Goal: Task Accomplishment & Management: Manage account settings

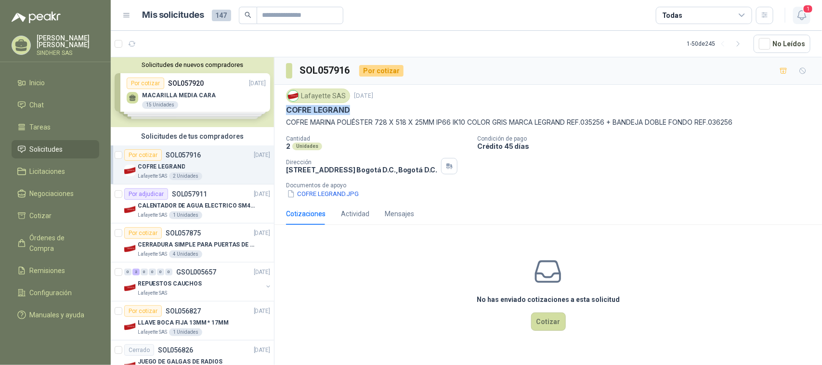
click at [800, 13] on icon "button" at bounding box center [802, 15] width 12 height 12
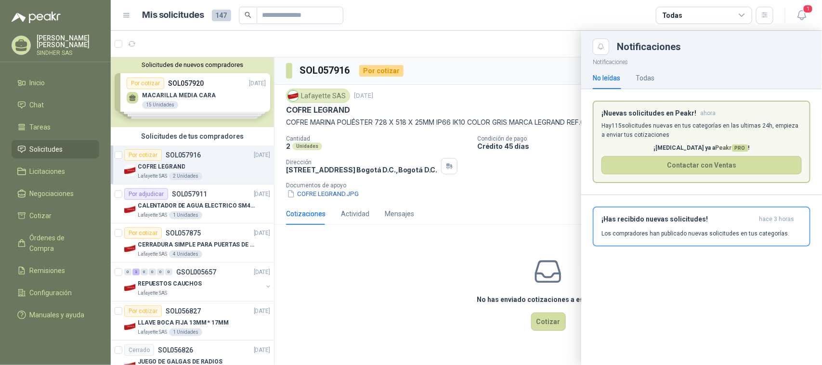
click at [667, 133] on p "Hay 115 solicitudes nuevas en tus categorías en las ultimas 24h, empieza a envi…" at bounding box center [701, 130] width 200 height 18
click at [431, 273] on div at bounding box center [466, 198] width 711 height 334
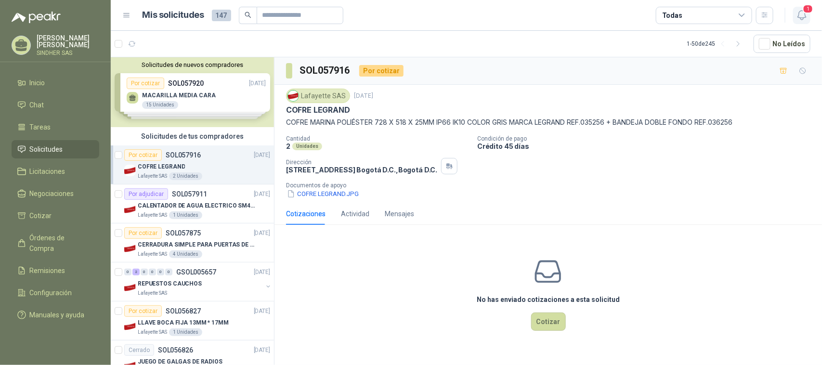
click at [799, 13] on icon "button" at bounding box center [801, 15] width 8 height 9
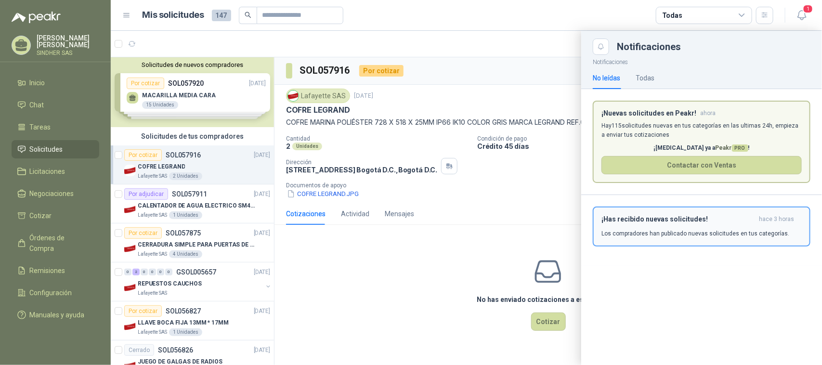
click at [681, 227] on div "¡Has recibido nuevas solicitudes! hace 3 horas Los compradores han publicado nu…" at bounding box center [701, 226] width 200 height 23
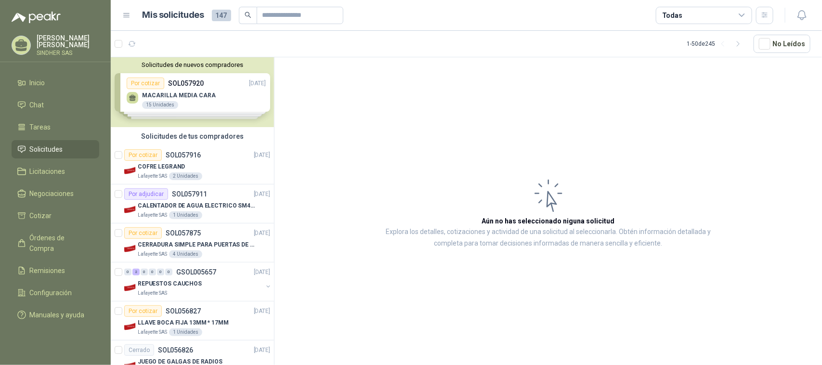
click at [222, 94] on div "Solicitudes de nuevos compradores Por cotizar SOL057920 [DATE] MACARILLA MEDIA …" at bounding box center [192, 92] width 163 height 70
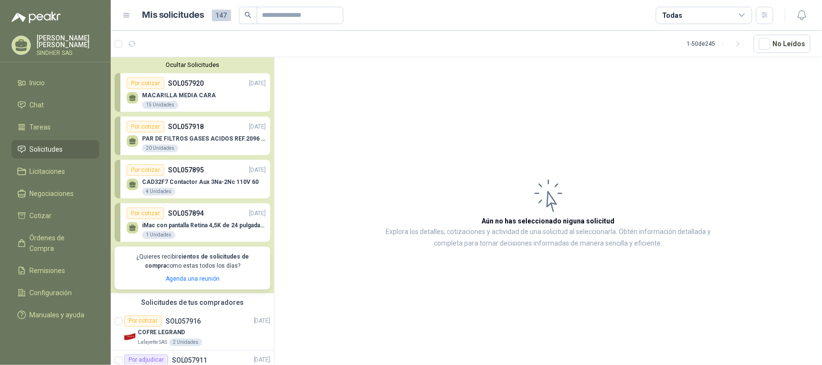
click at [217, 143] on div "PAR DE FILTROS GASES ACIDOS REF.2096 3M 20 Unidades" at bounding box center [204, 143] width 124 height 17
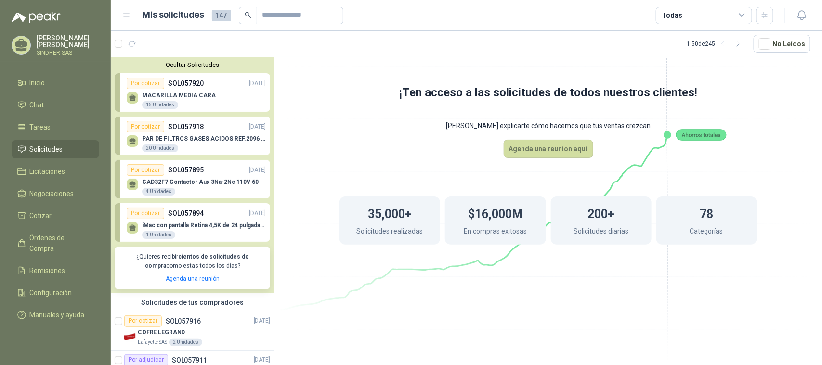
click at [216, 170] on div "Por cotizar SOL057895 [DATE]" at bounding box center [196, 170] width 139 height 12
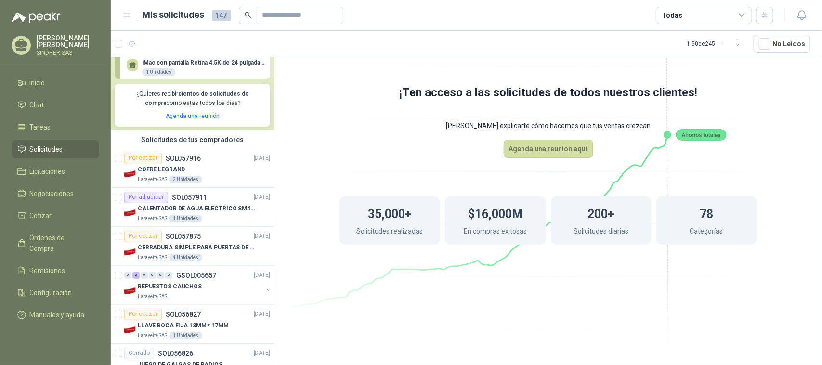
scroll to position [201, 0]
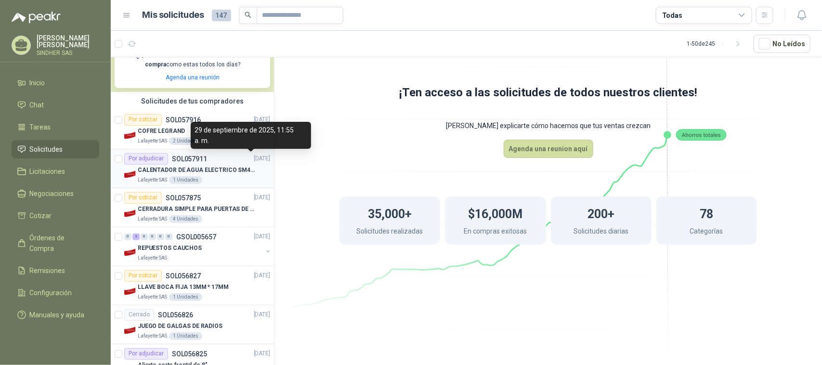
click at [218, 126] on div "29 de septiembre de 2025, 11:55 a. m." at bounding box center [251, 135] width 120 height 27
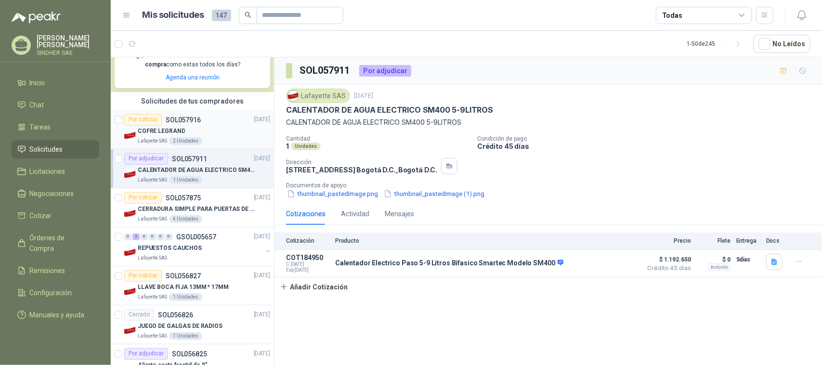
click at [164, 126] on div "COFRE LEGRAND" at bounding box center [204, 132] width 132 height 12
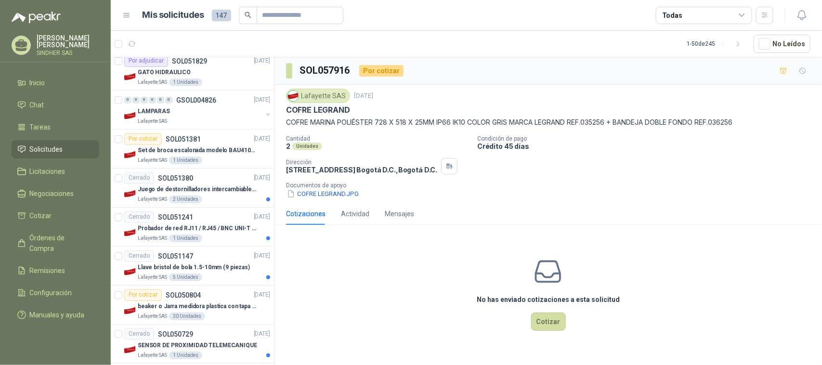
scroll to position [1912, 0]
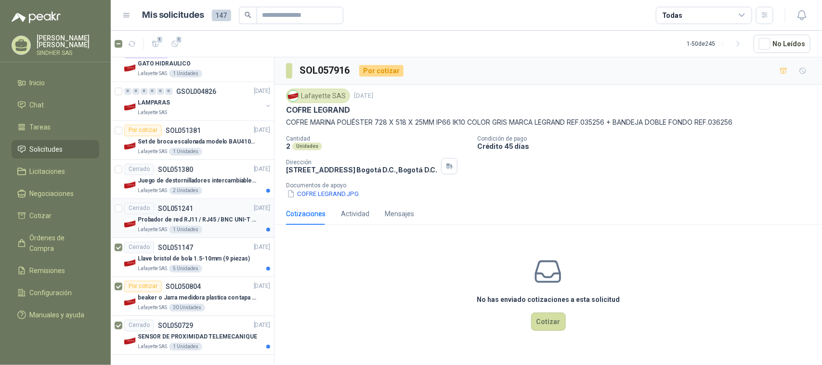
drag, startPoint x: 124, startPoint y: 206, endPoint x: 121, endPoint y: 189, distance: 17.2
click at [124, 205] on div "Cerrado" at bounding box center [139, 209] width 30 height 12
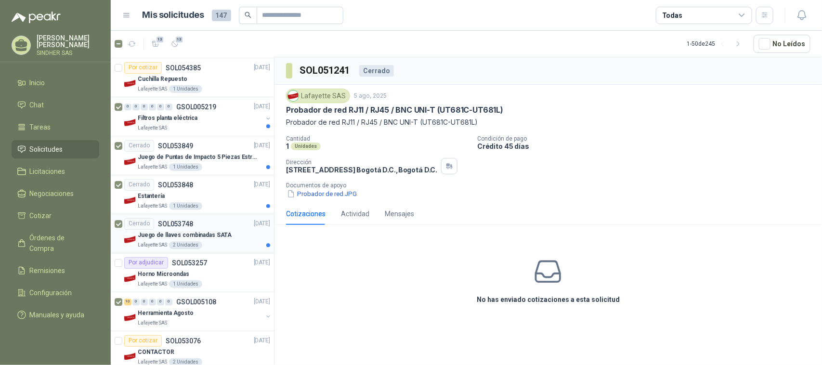
scroll to position [1069, 0]
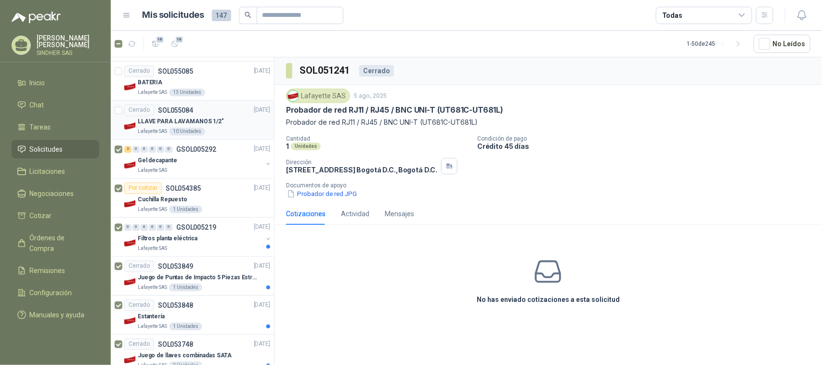
click at [114, 111] on article "Cerrado SOL055084 [DATE] LLAVE PARA LAVAMANOS 1/2" Lafayette SAS 10 Unidades" at bounding box center [192, 120] width 163 height 39
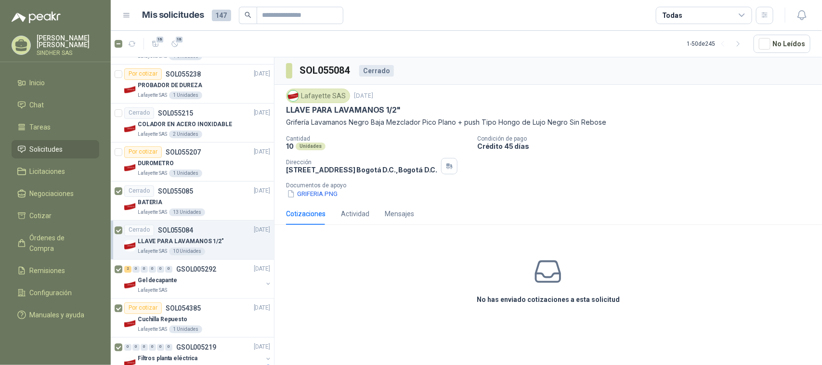
scroll to position [949, 0]
click at [123, 116] on article "Cerrado SOL055215 [DATE] COLADOR EN ACERO INOXIDABLE Lafayette SAS 2 Unidades" at bounding box center [192, 123] width 163 height 39
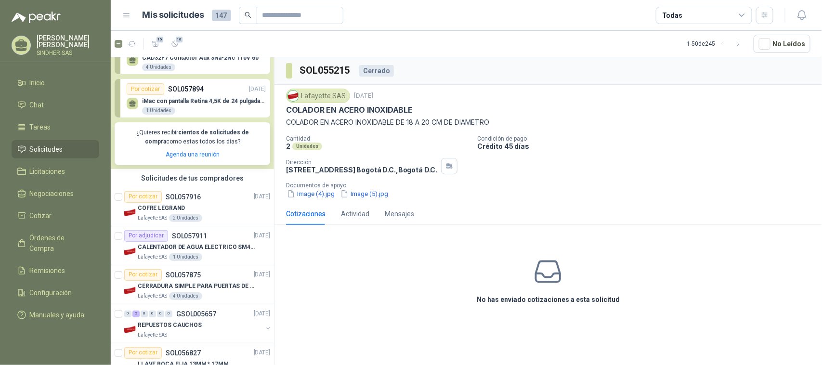
scroll to position [111, 0]
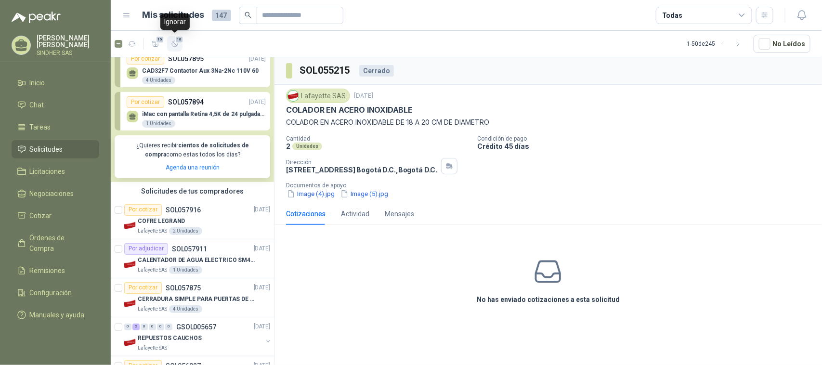
click at [174, 42] on icon "button" at bounding box center [175, 44] width 8 height 8
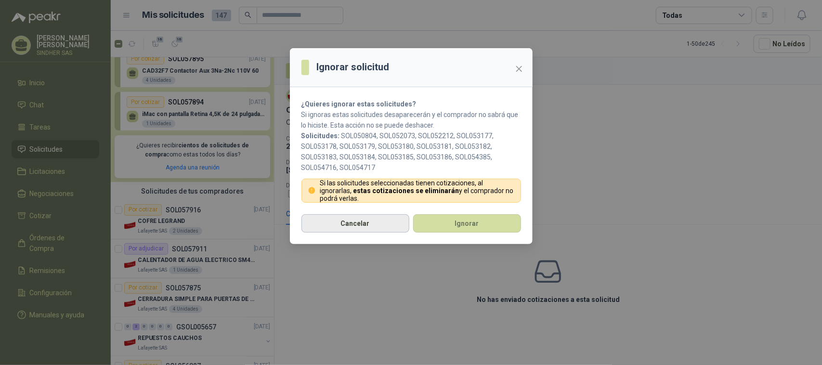
click at [383, 227] on button "Cancelar" at bounding box center [355, 223] width 108 height 18
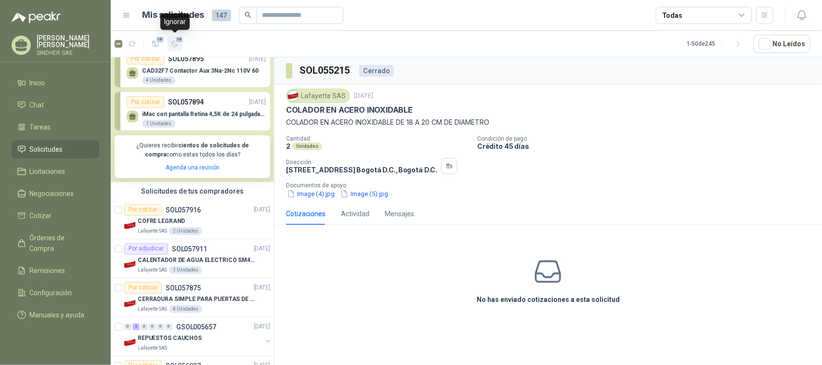
click at [172, 42] on icon "button" at bounding box center [175, 44] width 6 height 6
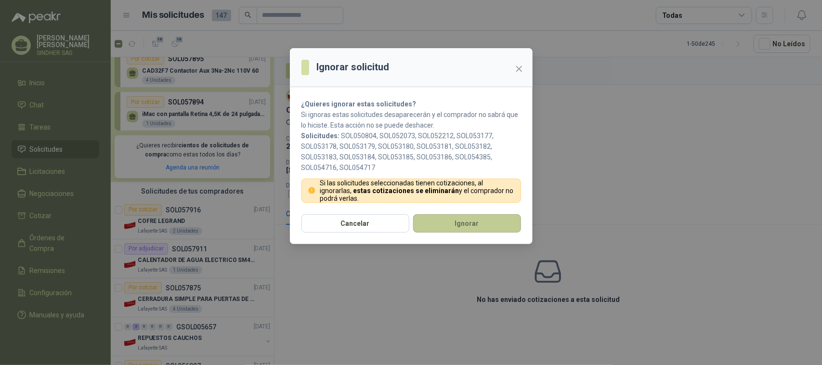
click at [448, 226] on button "Ignorar" at bounding box center [467, 223] width 108 height 18
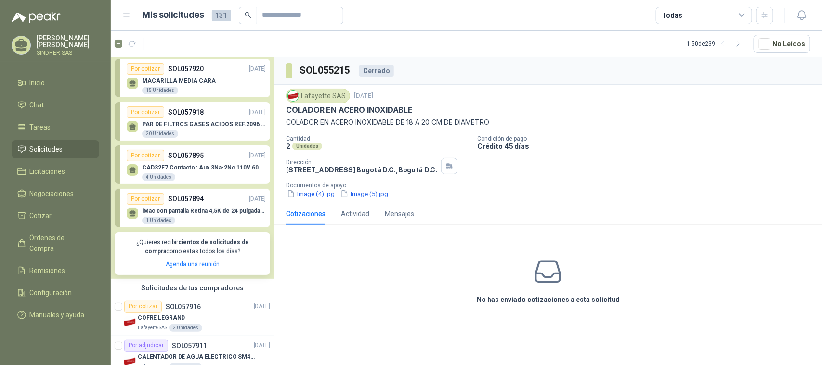
scroll to position [0, 0]
